Goal: Task Accomplishment & Management: Complete application form

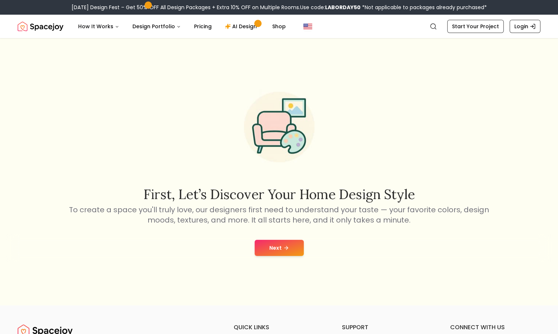
click at [289, 256] on button "Next" at bounding box center [279, 248] width 49 height 16
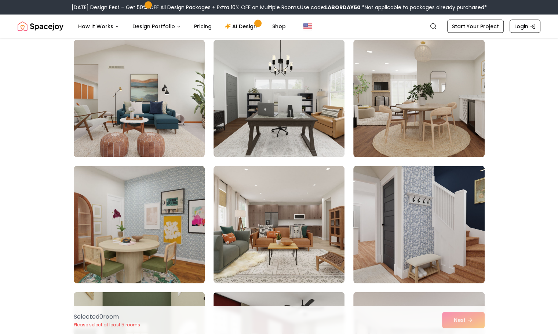
scroll to position [1581, 0]
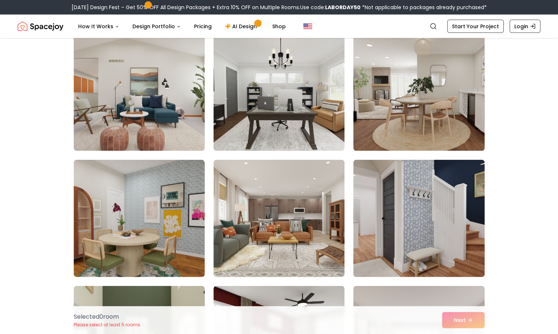
click at [467, 241] on img at bounding box center [418, 218] width 131 height 117
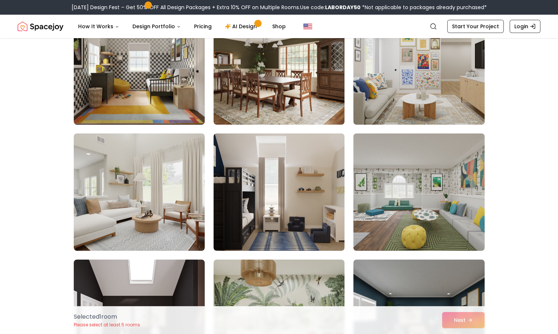
scroll to position [2744, 0]
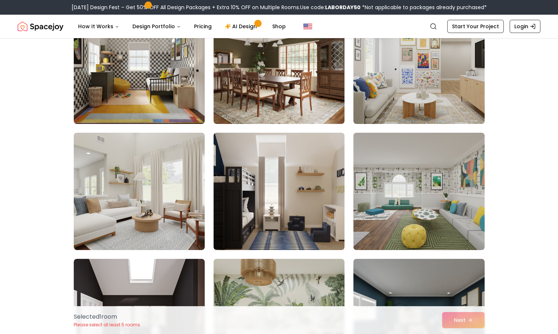
click at [105, 182] on img at bounding box center [139, 191] width 131 height 117
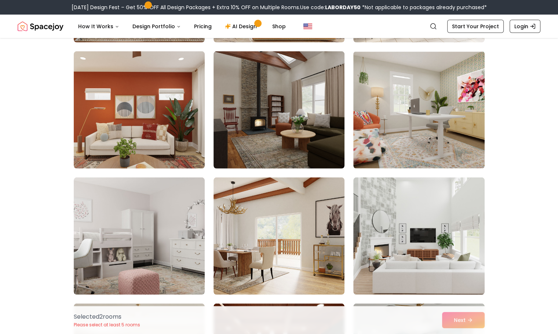
scroll to position [2064, 0]
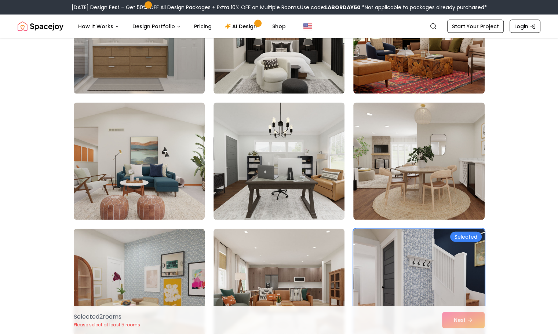
click at [465, 188] on img at bounding box center [418, 161] width 131 height 117
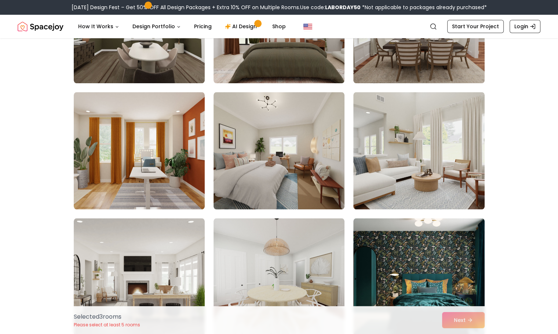
scroll to position [770, 0]
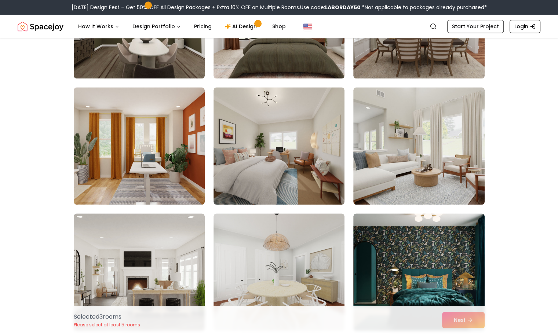
click at [472, 144] on img at bounding box center [418, 145] width 131 height 117
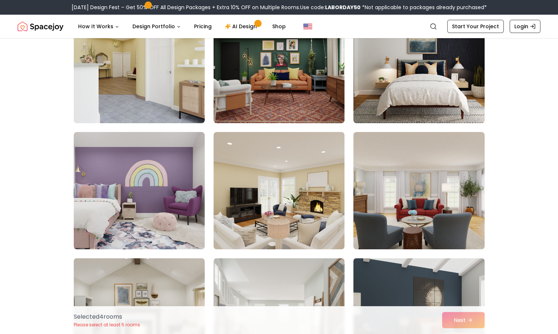
scroll to position [93, 0]
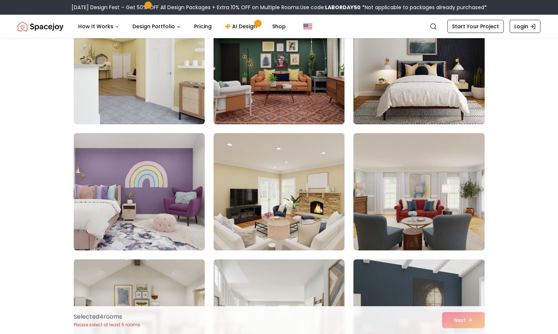
click at [323, 275] on img at bounding box center [279, 317] width 131 height 117
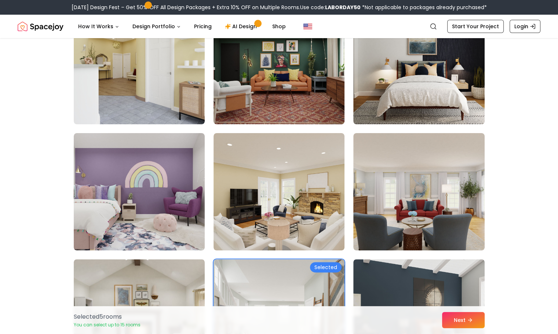
click at [476, 322] on button "Next" at bounding box center [463, 320] width 43 height 16
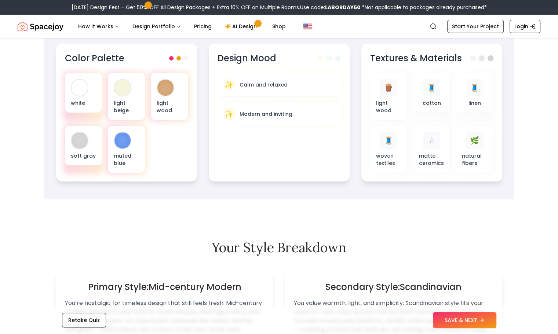
scroll to position [280, 0]
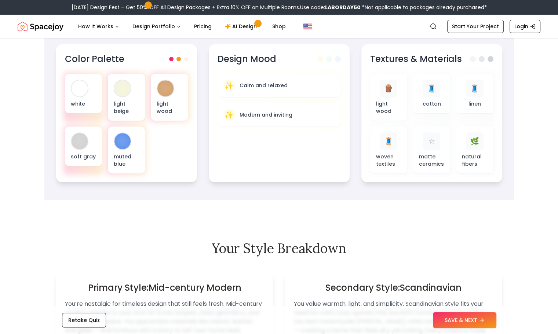
click at [475, 320] on button "SAVE & NEXT" at bounding box center [464, 320] width 63 height 16
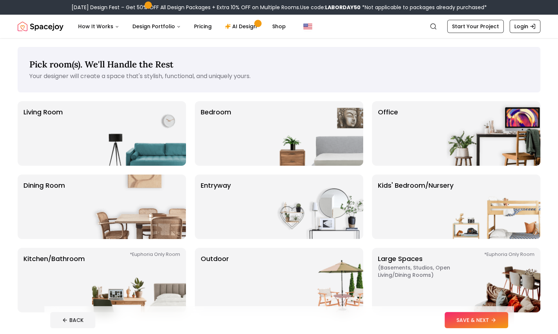
click at [54, 139] on p "Living Room" at bounding box center [42, 133] width 39 height 53
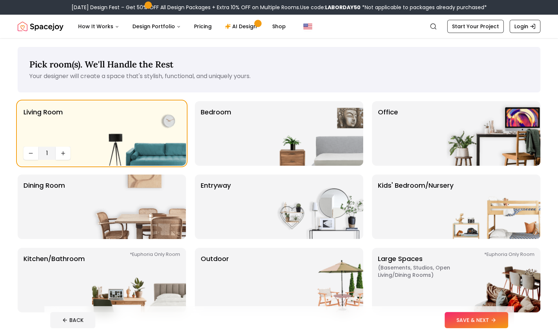
click at [230, 144] on p "Bedroom" at bounding box center [216, 133] width 30 height 53
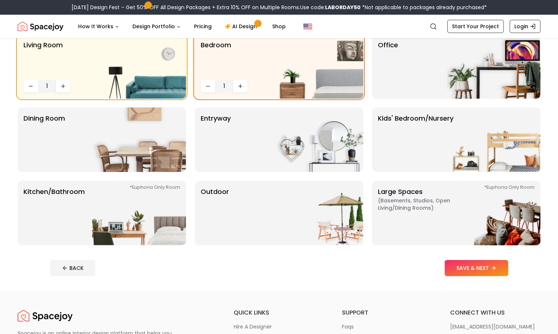
scroll to position [68, 0]
click at [54, 138] on p "Dining Room" at bounding box center [43, 139] width 41 height 53
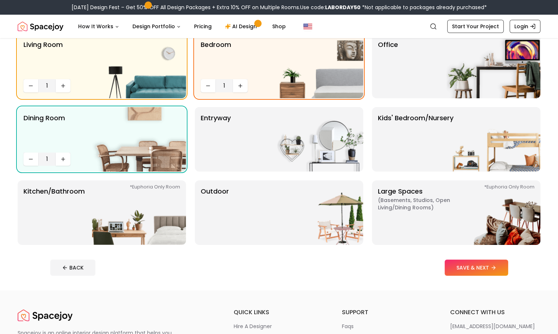
click at [508, 270] on button "SAVE & NEXT" at bounding box center [476, 268] width 63 height 16
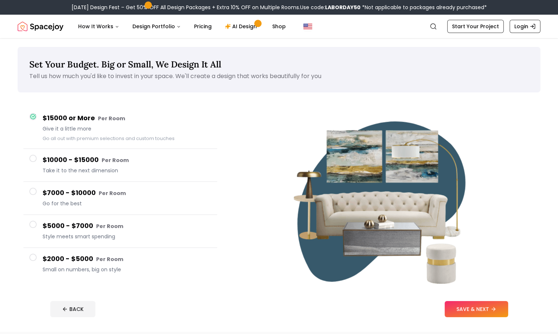
click at [29, 263] on button "$2000 - $5000 Per Room Small on numbers, big on style" at bounding box center [120, 264] width 194 height 33
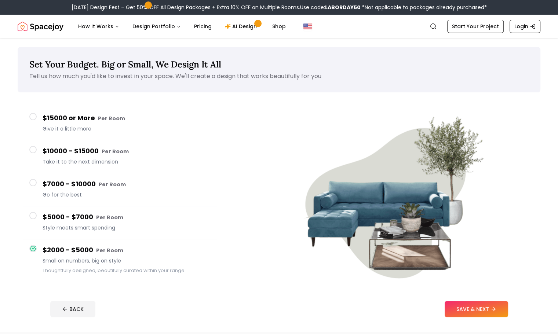
click at [508, 311] on button "SAVE & NEXT" at bounding box center [476, 309] width 63 height 16
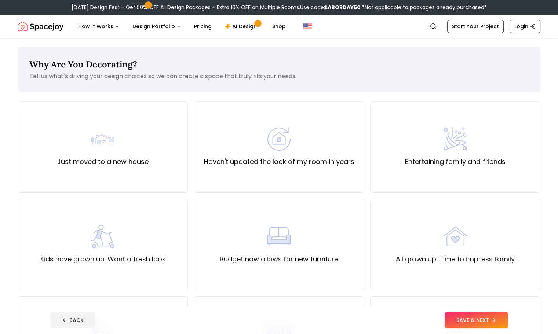
click at [40, 167] on div "Just moved to a new house" at bounding box center [103, 147] width 170 height 92
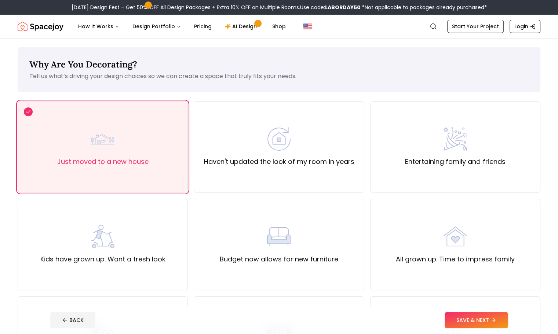
click at [508, 324] on button "SAVE & NEXT" at bounding box center [476, 320] width 63 height 16
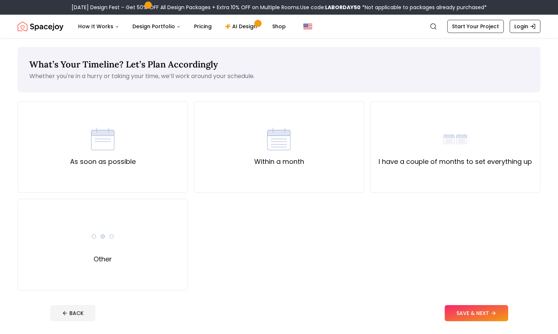
click at [496, 147] on div "I have a couple of months to set everything up" at bounding box center [455, 147] width 153 height 40
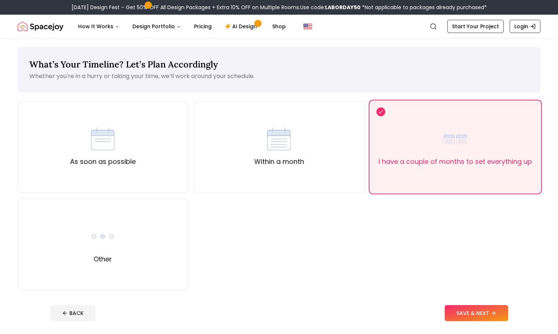
click at [508, 315] on button "SAVE & NEXT" at bounding box center [476, 313] width 63 height 16
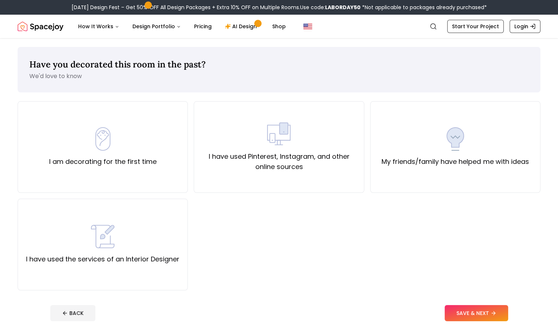
click at [46, 151] on div "I am decorating for the first time" at bounding box center [103, 147] width 170 height 92
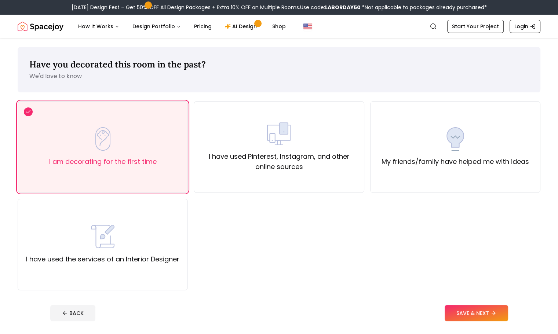
click at [338, 170] on label "I have used Pinterest, Instagram, and other online sources" at bounding box center [279, 162] width 158 height 21
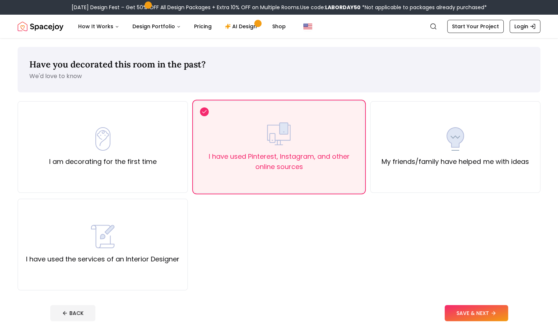
click at [508, 318] on button "SAVE & NEXT" at bounding box center [476, 313] width 63 height 16
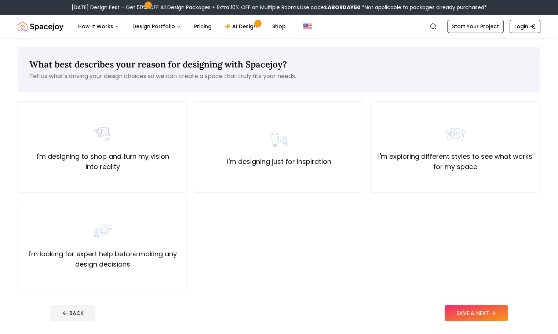
click at [528, 172] on label "I'm exploring different styles to see what works for my space" at bounding box center [456, 162] width 158 height 21
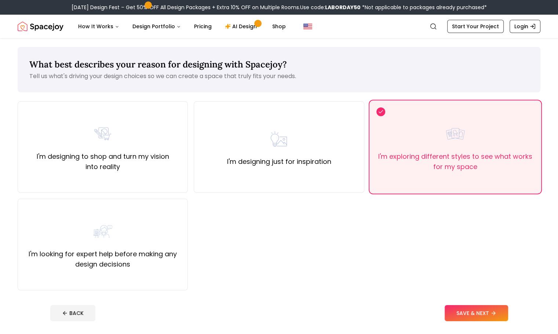
click at [497, 315] on icon at bounding box center [494, 313] width 6 height 6
